Goal: Transaction & Acquisition: Obtain resource

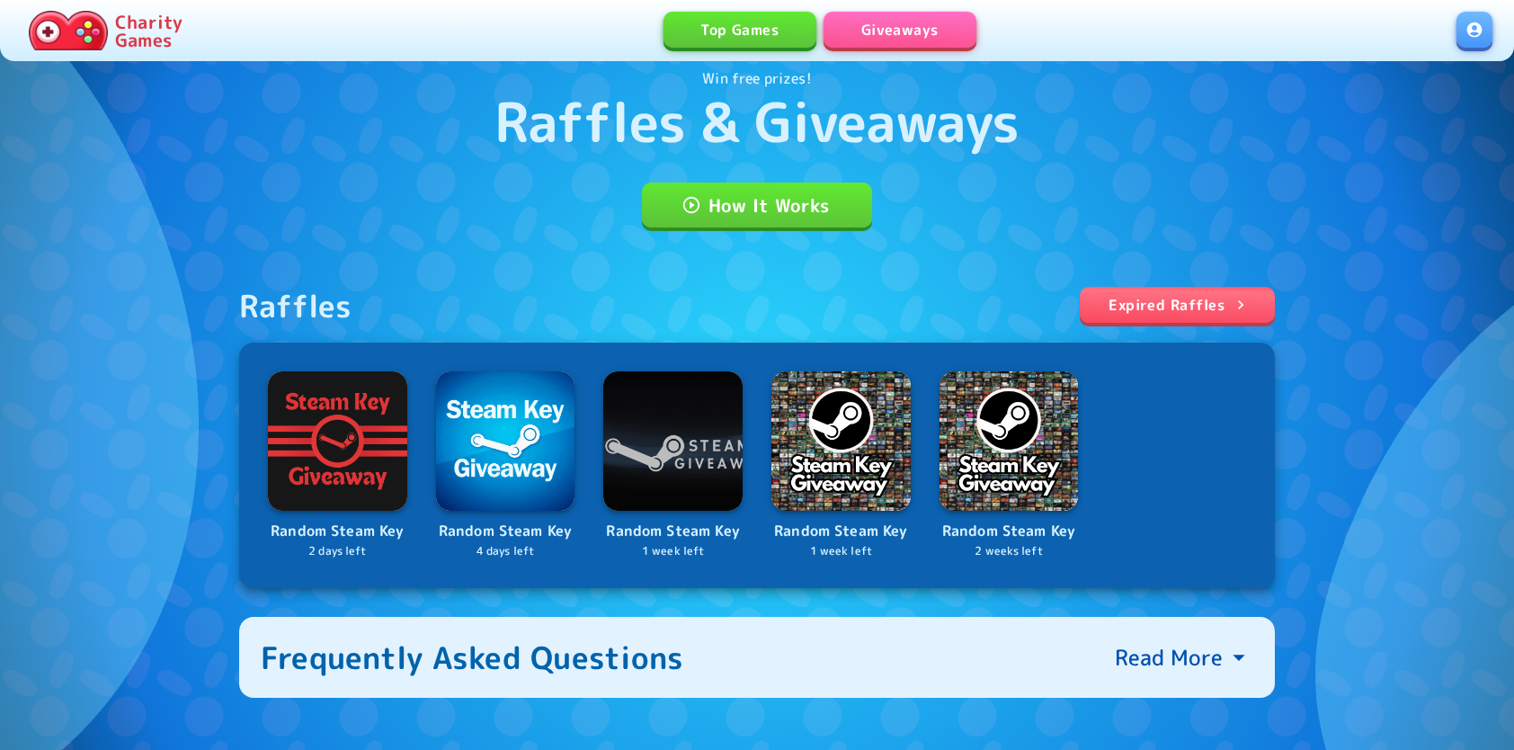
scroll to position [205, 0]
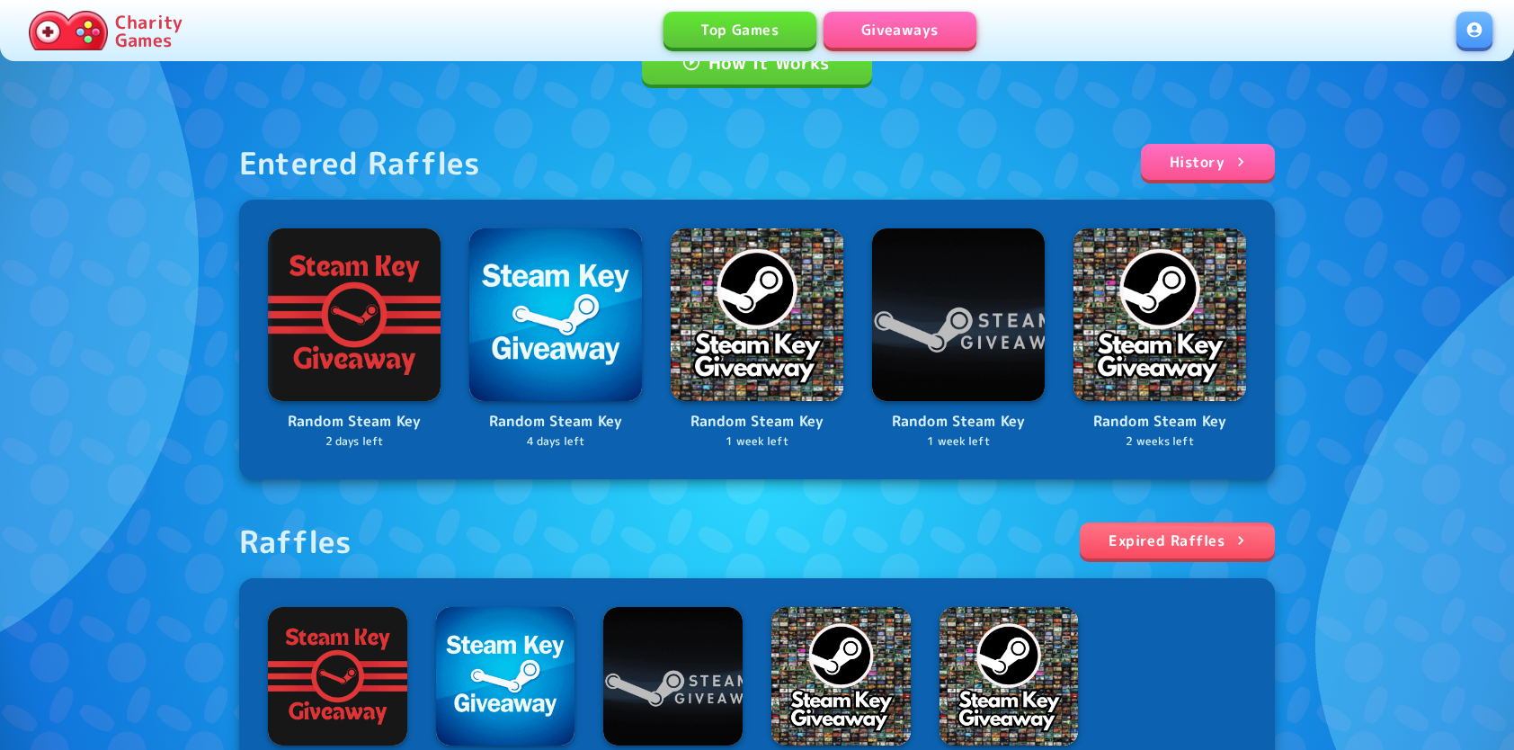
click at [1184, 548] on link "Expired Raffles" at bounding box center [1177, 540] width 195 height 36
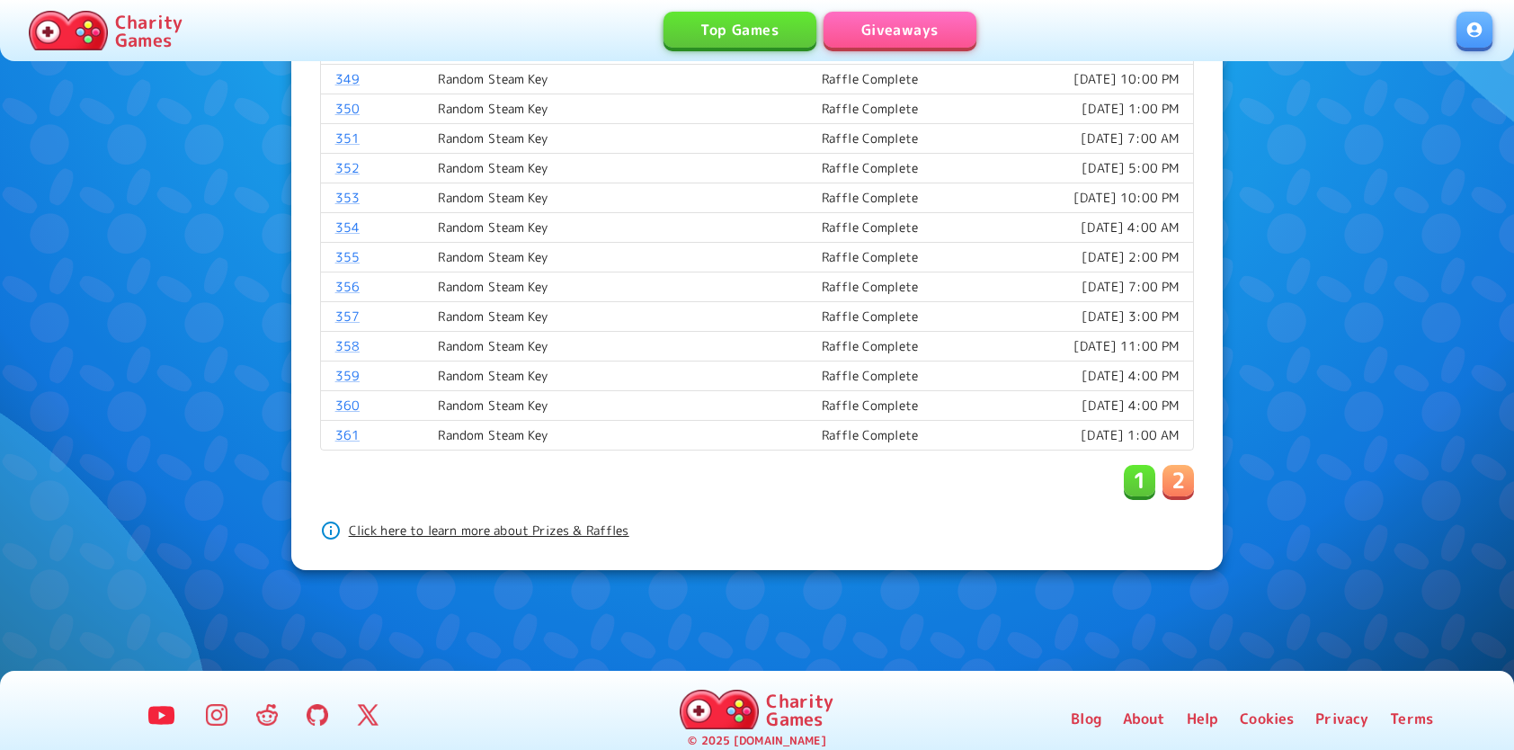
click at [1168, 471] on button "2" at bounding box center [1177, 480] width 31 height 31
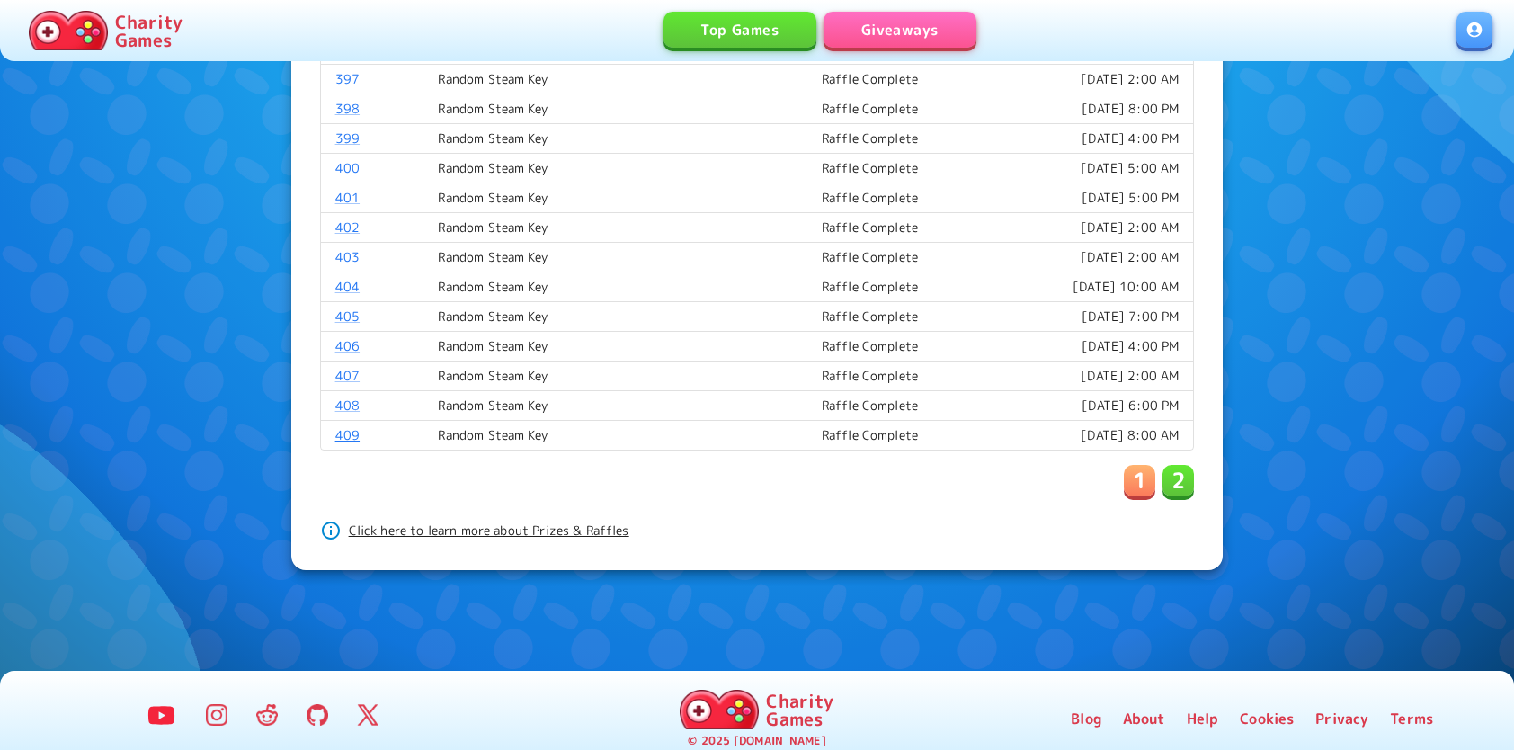
click at [343, 426] on link "409" at bounding box center [347, 434] width 24 height 17
click at [889, 28] on link "Giveaways" at bounding box center [899, 30] width 153 height 36
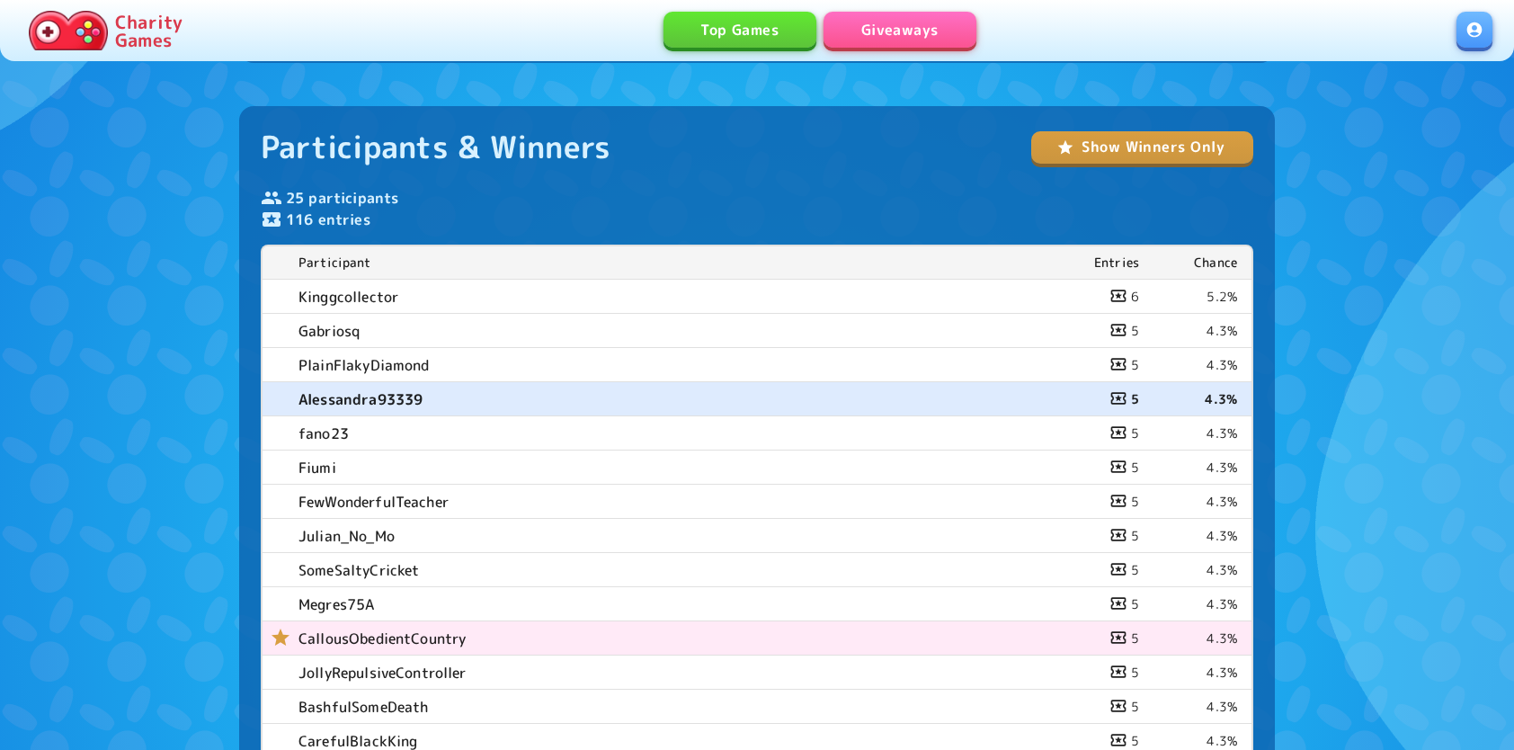
scroll to position [647, 0]
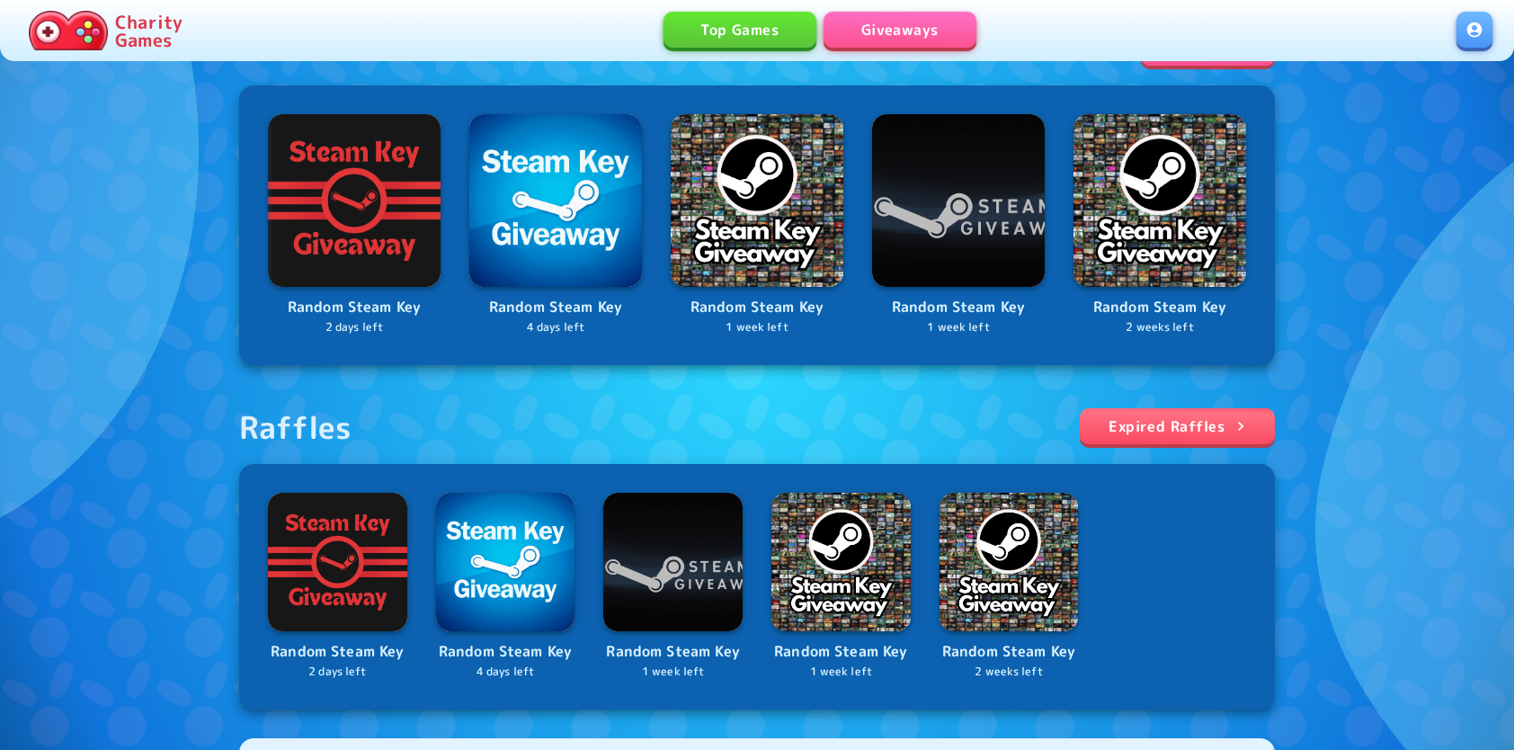
scroll to position [360, 0]
